Goal: Information Seeking & Learning: Learn about a topic

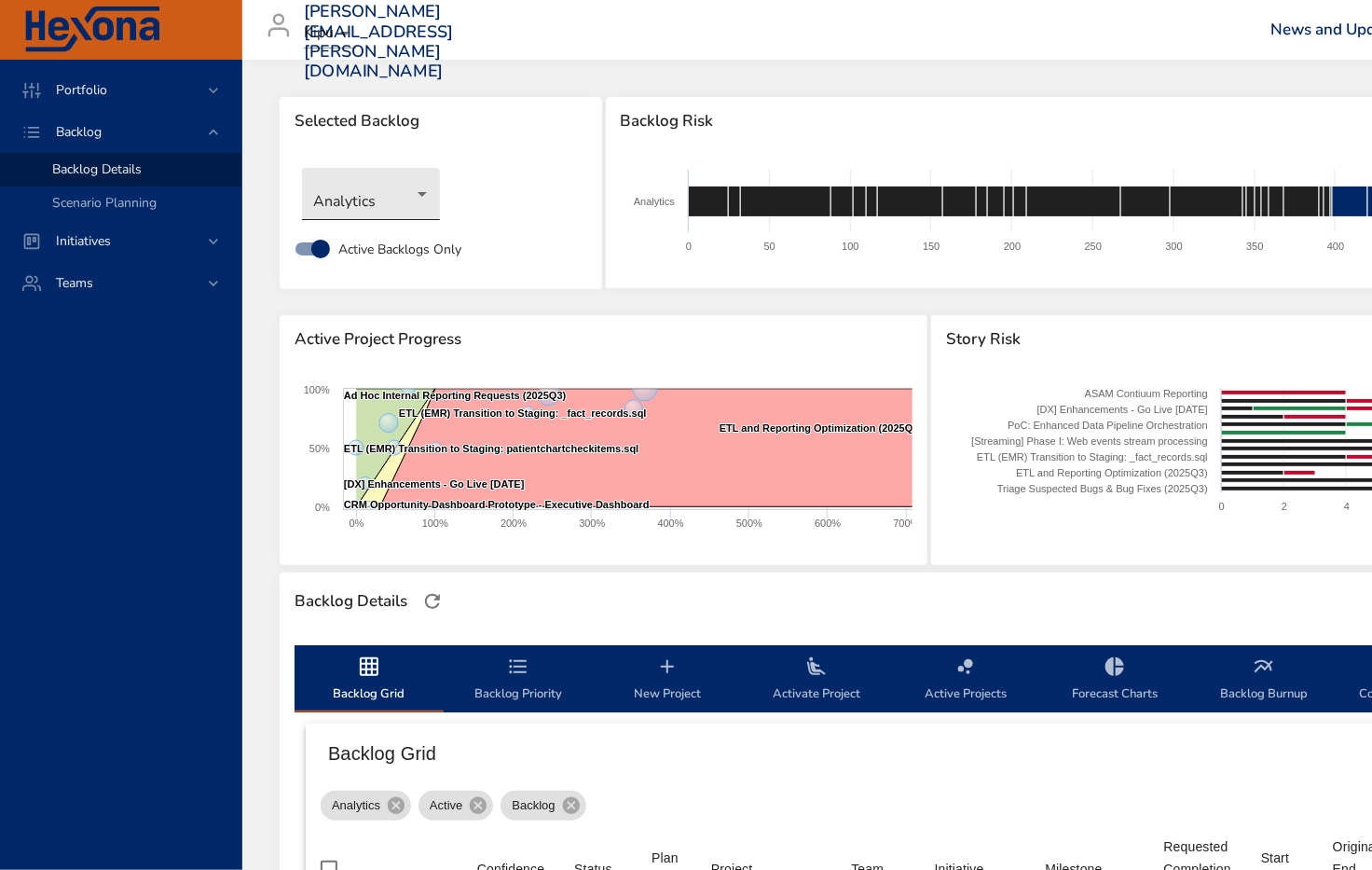
click at [391, 198] on body "Portfolio Backlog Backlog Details Scenario Planning Initiatives Teams [PERSON_N…" at bounding box center [686, 435] width 1372 height 870
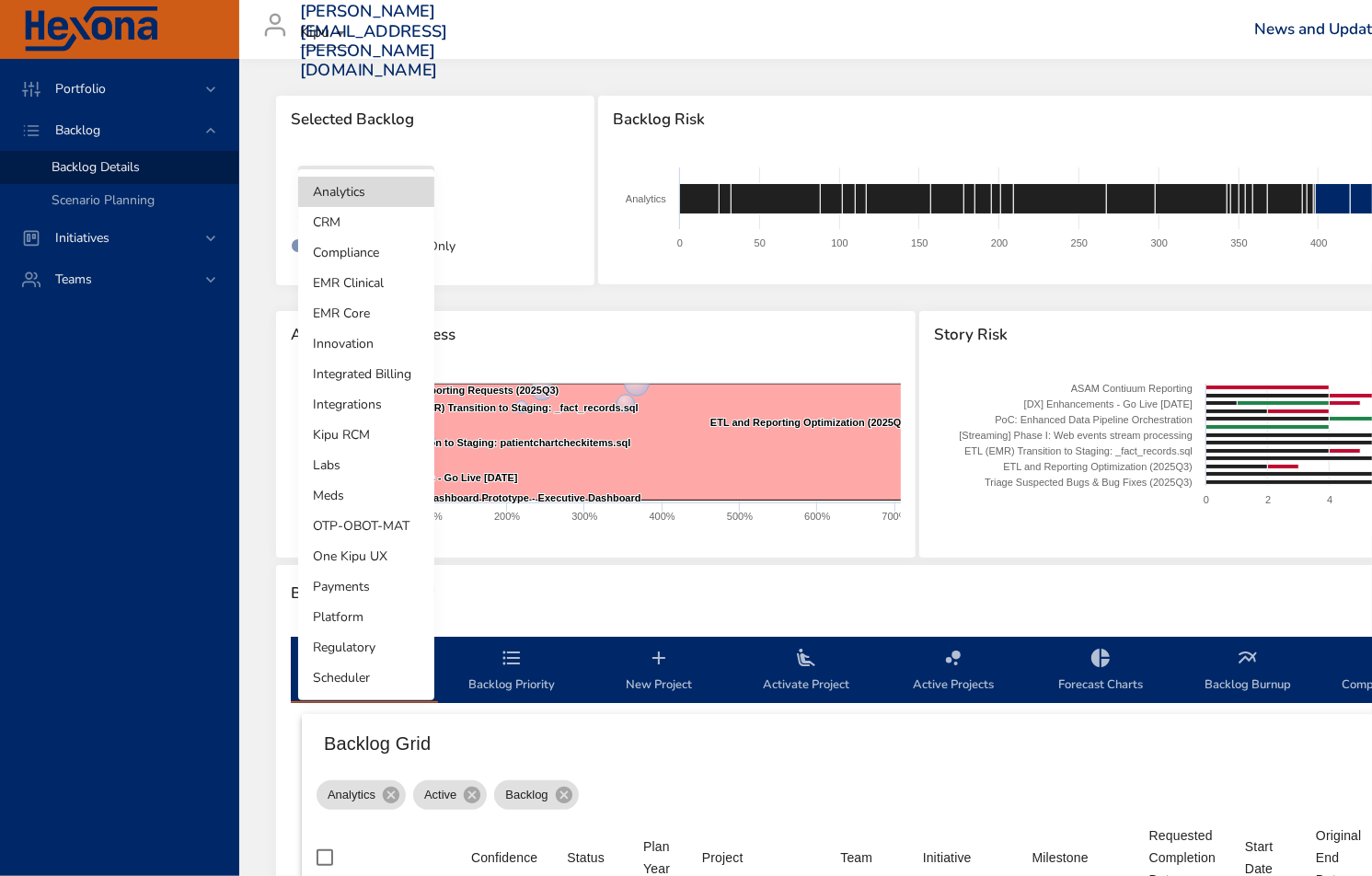
click at [378, 370] on li "Integrated Billing" at bounding box center [366, 374] width 136 height 31
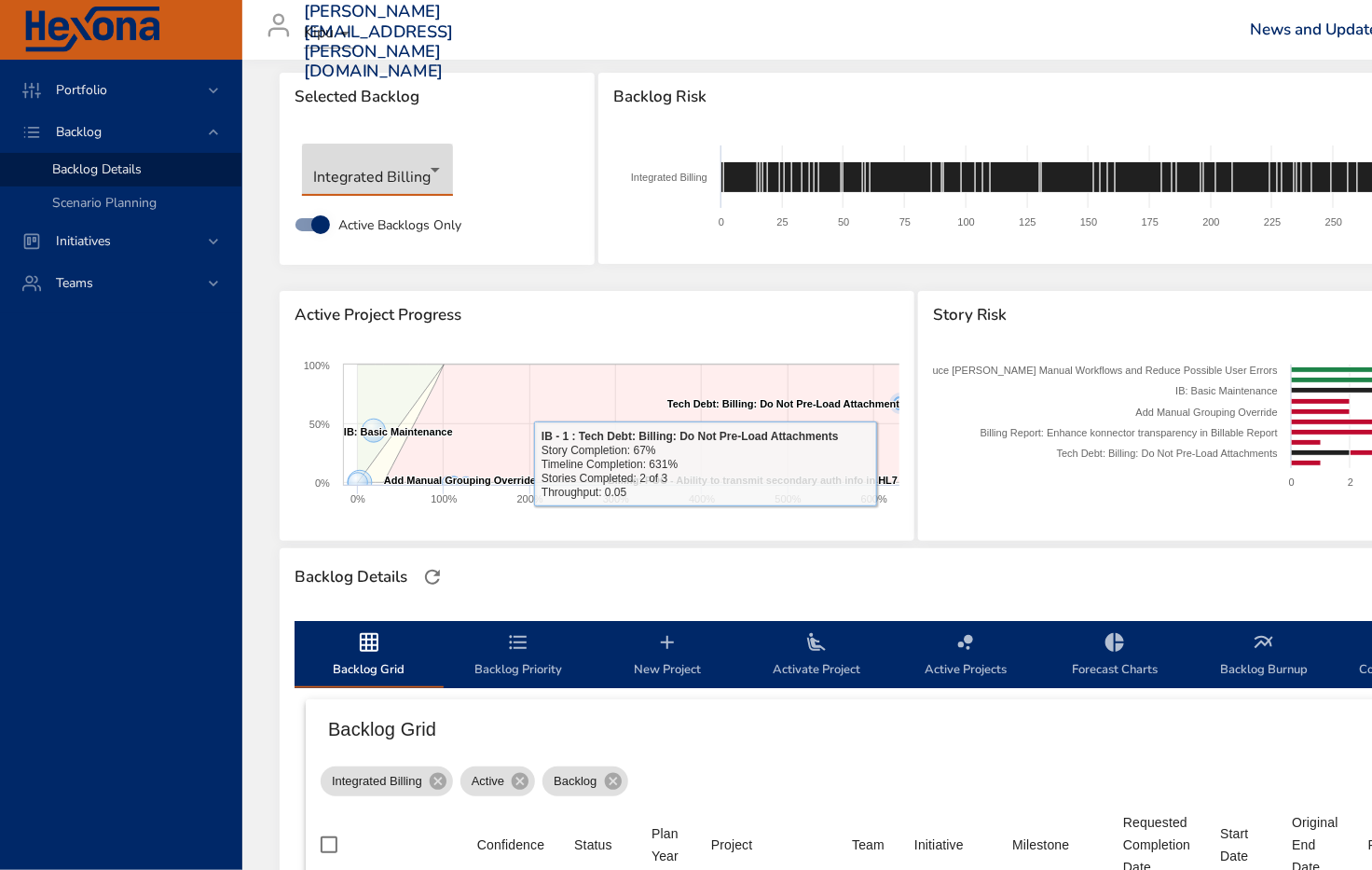
scroll to position [29, 0]
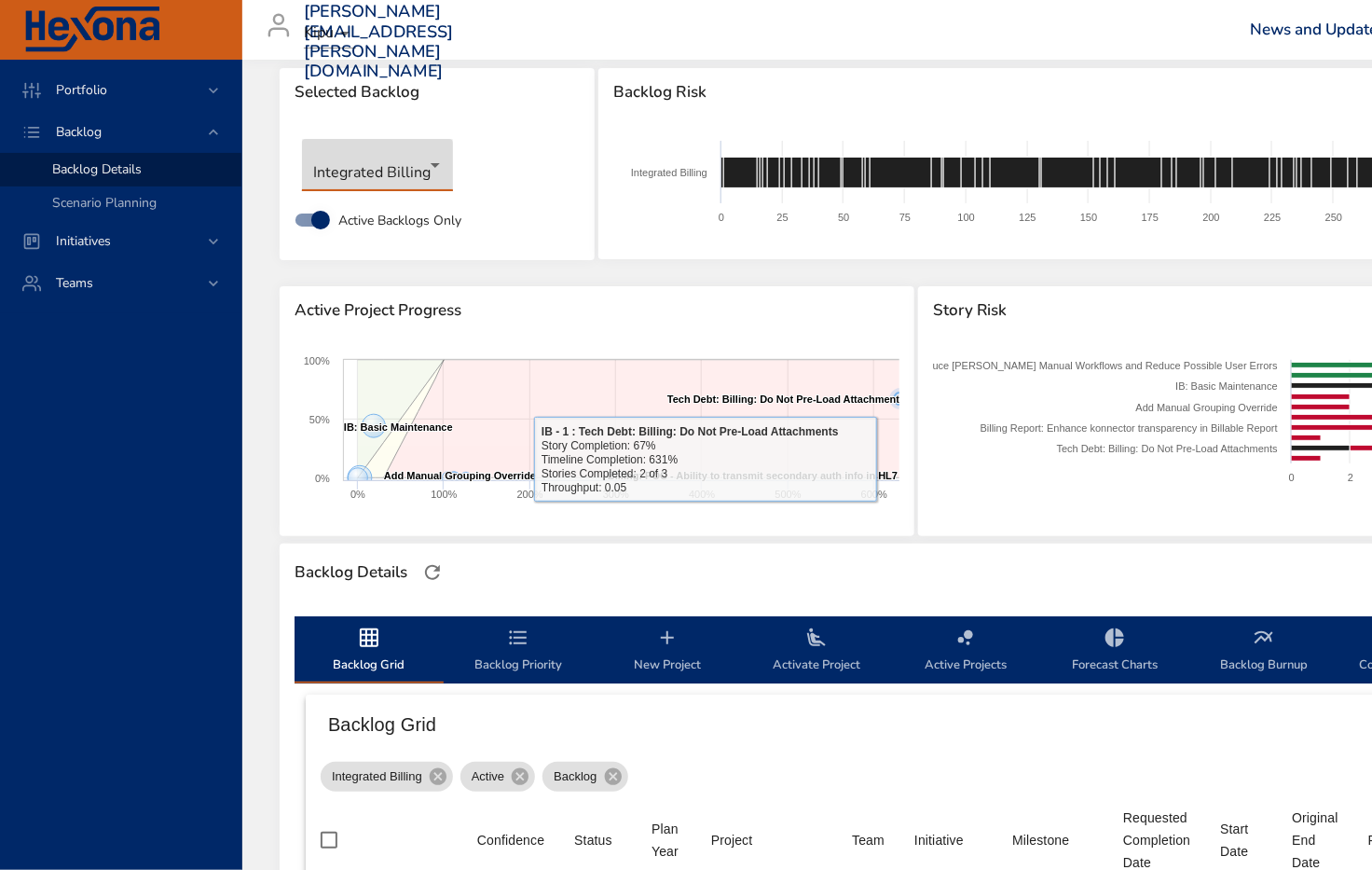
click at [524, 400] on icon at bounding box center [650, 418] width 532 height 117
click at [501, 389] on icon at bounding box center [650, 418] width 532 height 117
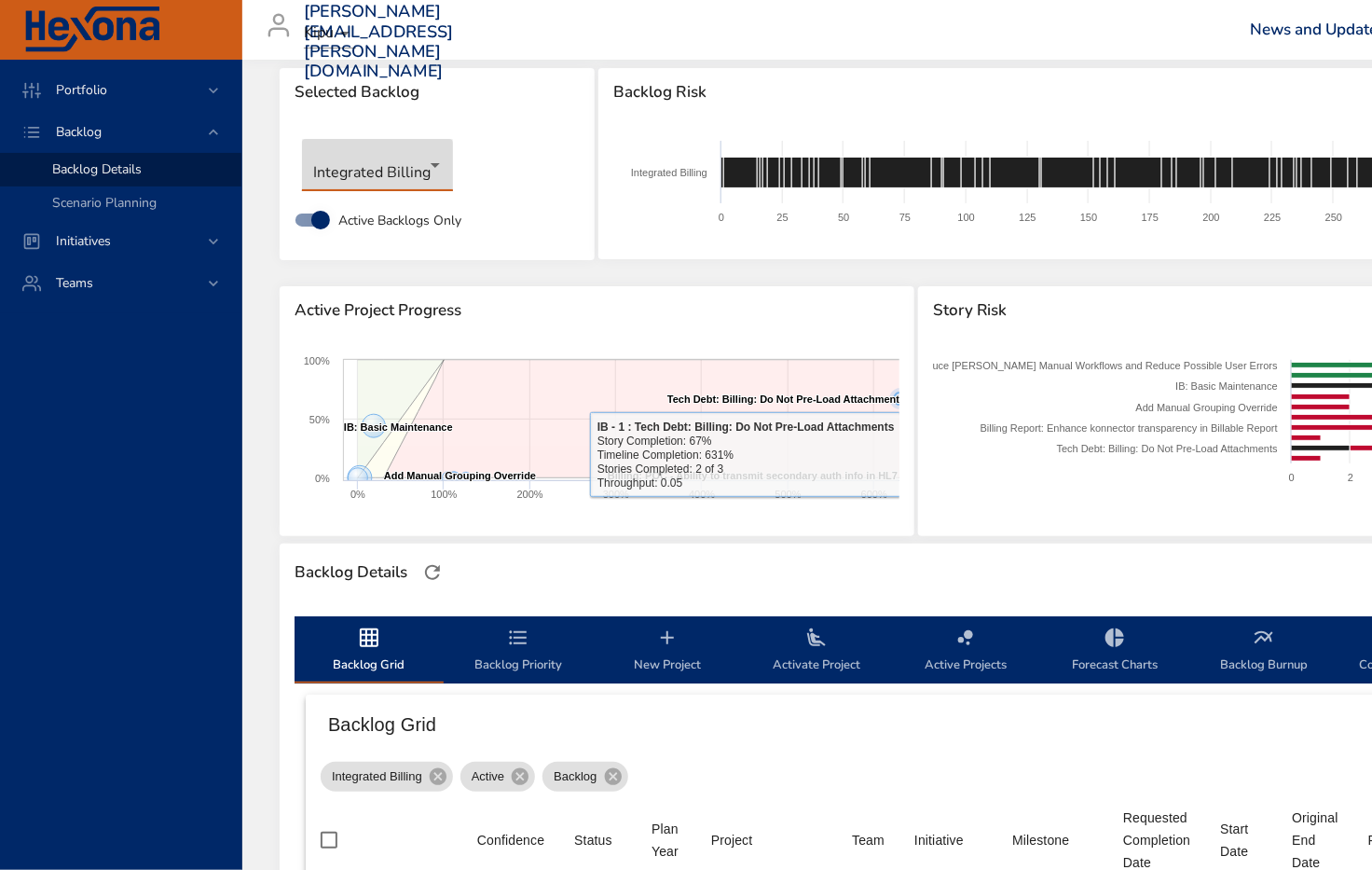
click at [778, 398] on text "Tech Debt: Billing: Do Not Pre-Load Attachments ​ Tech Debt: Billing: Do Not Pr…" at bounding box center [785, 399] width 237 height 11
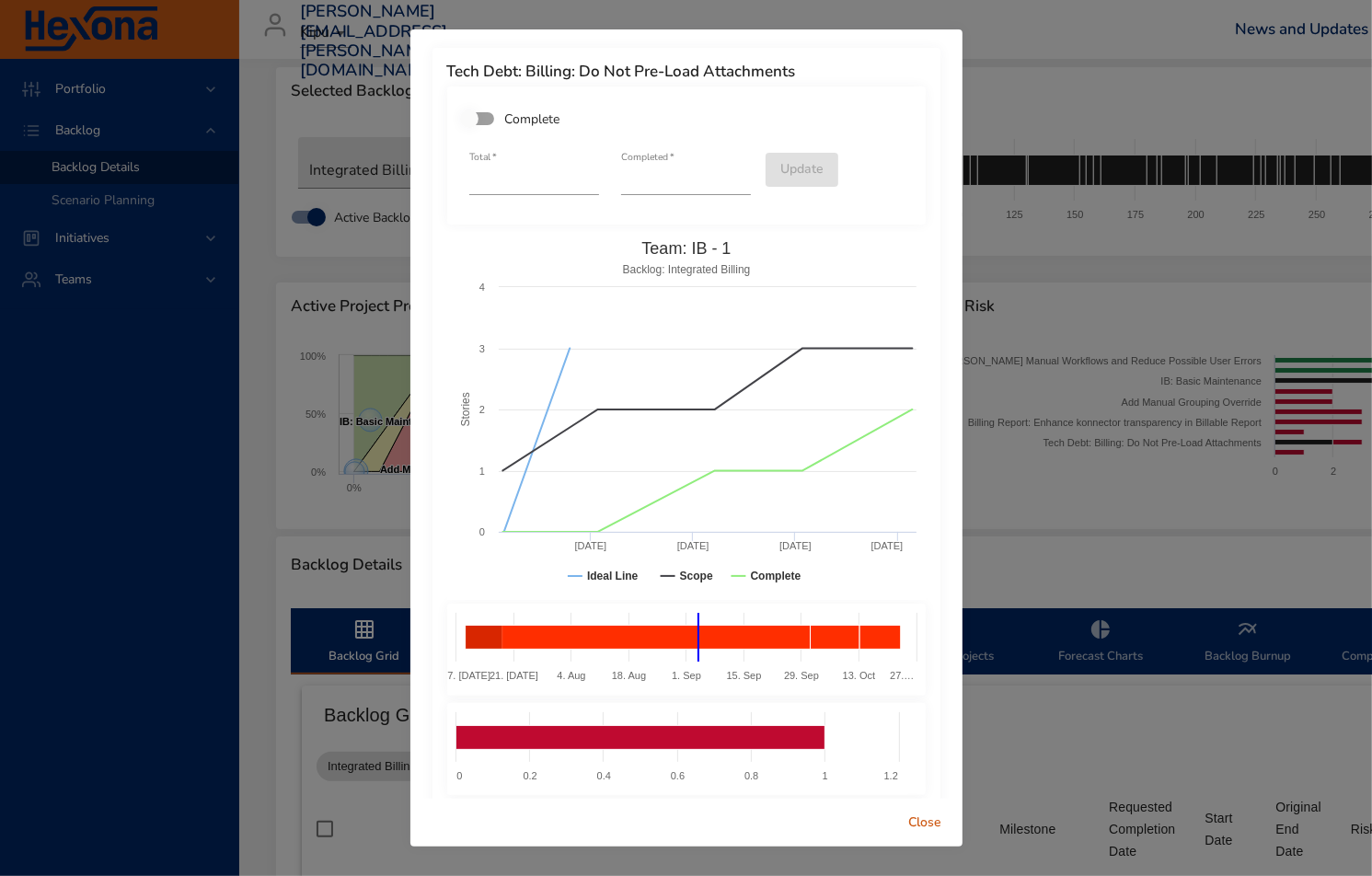
click at [1042, 252] on div "Tech Debt: Billing: Do Not Pre-Load Attachments Complete Total   * * Completed …" at bounding box center [686, 438] width 1372 height 876
click at [1025, 379] on div "Tech Debt: Billing: Do Not Pre-Load Attachments Complete Total   * * Completed …" at bounding box center [686, 438] width 1372 height 876
click at [928, 827] on span "Close" at bounding box center [925, 823] width 44 height 23
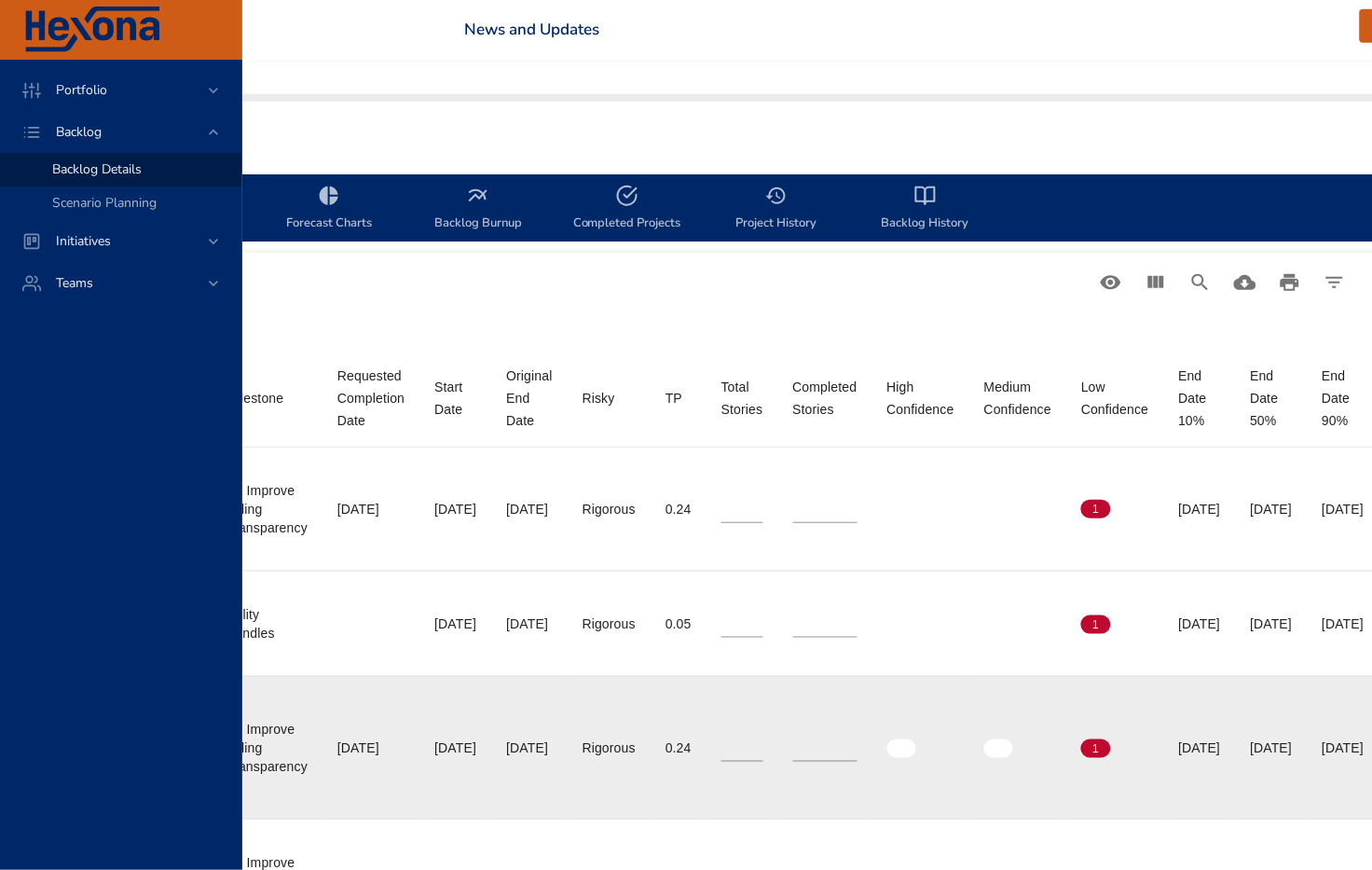
scroll to position [469, 785]
